Goal: Task Accomplishment & Management: Use online tool/utility

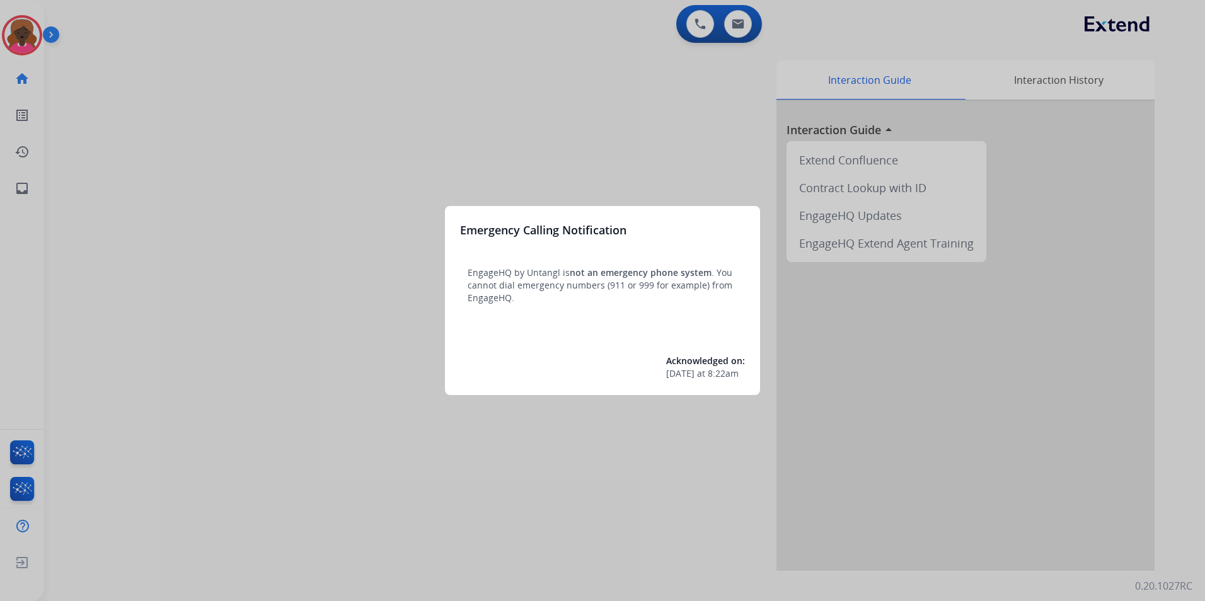
click at [470, 315] on div "Emergency Calling Notification EngageHQ by Untangl is not an emergency phone sy…" at bounding box center [602, 300] width 315 height 189
click at [311, 190] on div at bounding box center [602, 300] width 1205 height 601
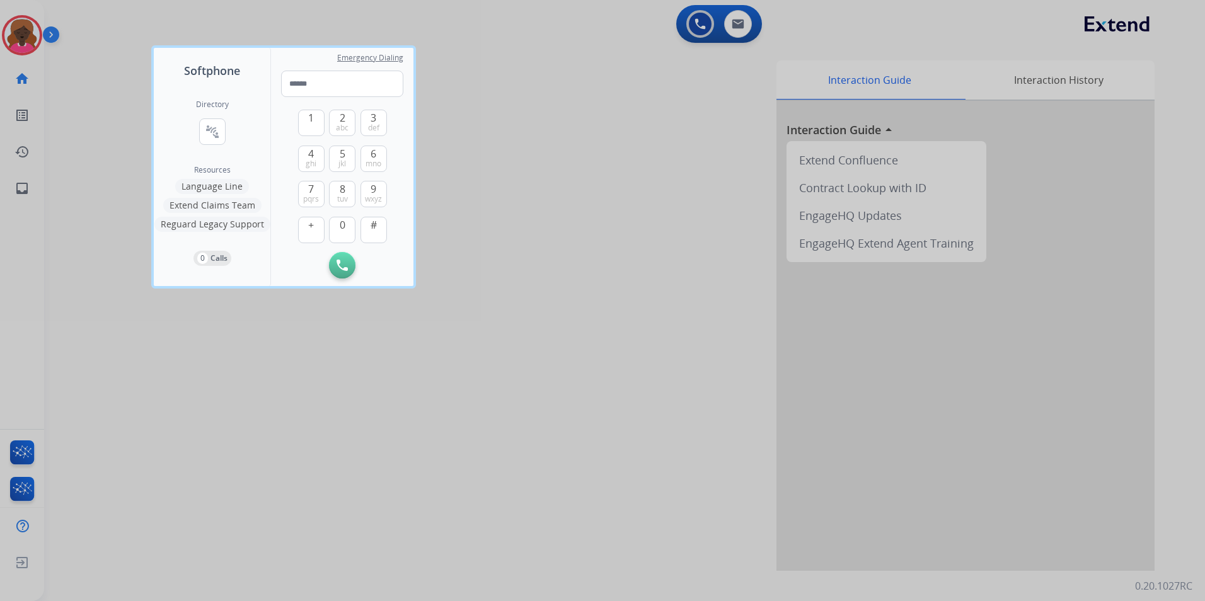
click at [43, 35] on div at bounding box center [602, 300] width 1205 height 601
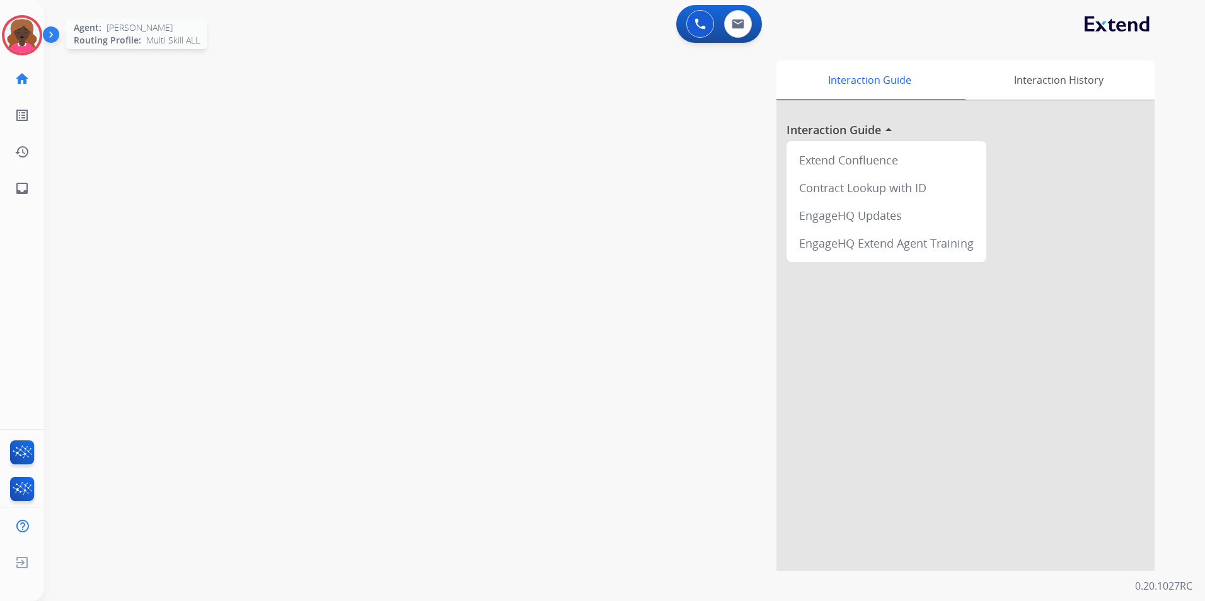
click at [19, 37] on img at bounding box center [21, 35] width 35 height 35
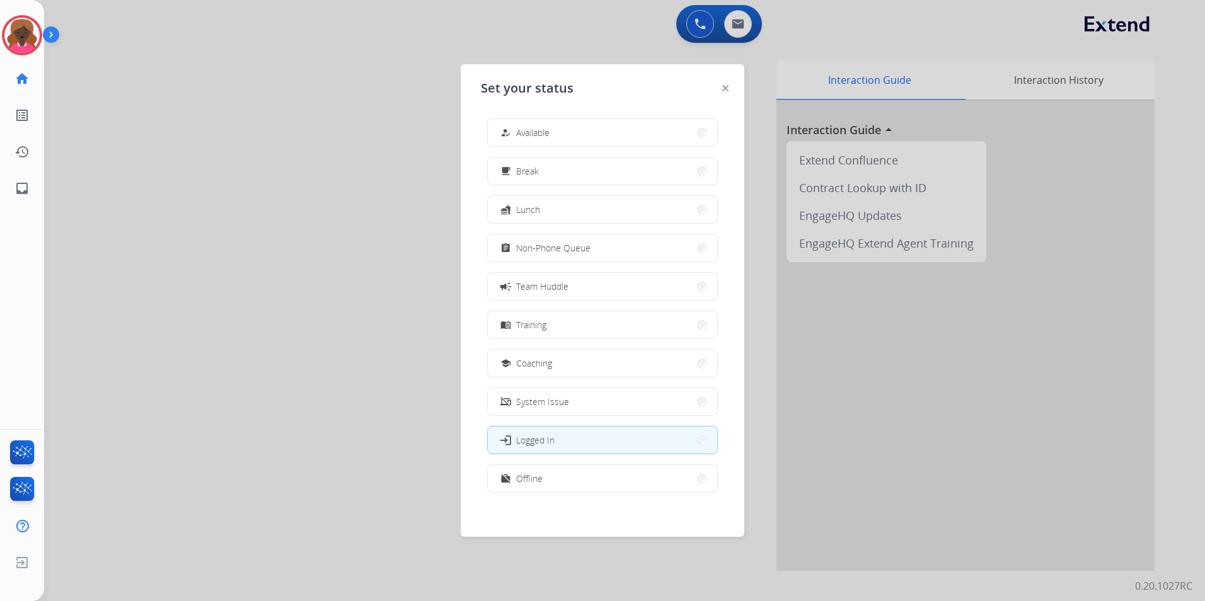
click at [565, 141] on button "how_to_reg Available" at bounding box center [602, 132] width 229 height 27
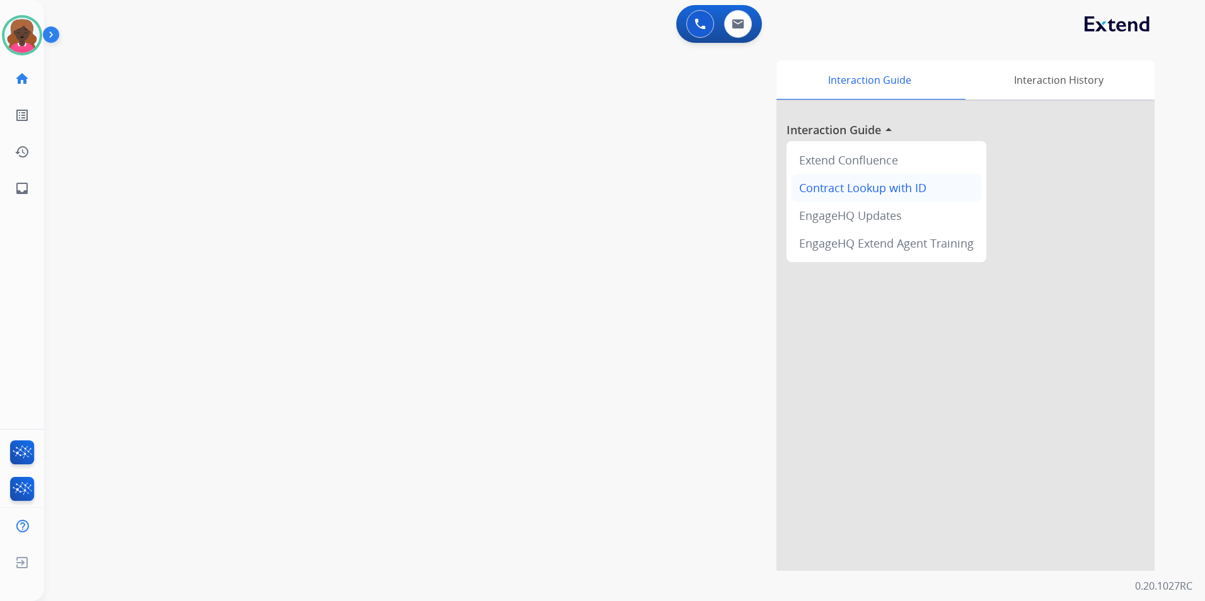
click at [865, 193] on div "Contract Lookup with ID" at bounding box center [887, 188] width 190 height 28
